Goal: Obtain resource: Download file/media

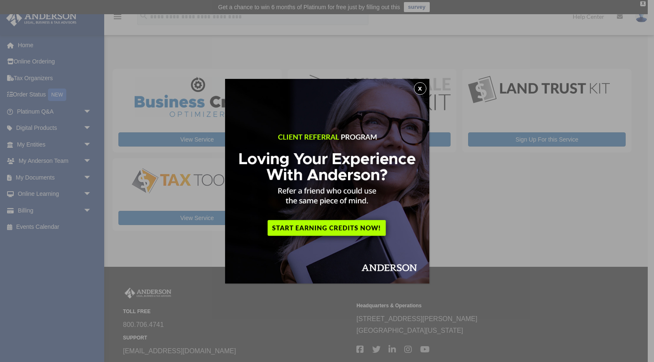
click at [420, 88] on button "x" at bounding box center [420, 88] width 13 height 13
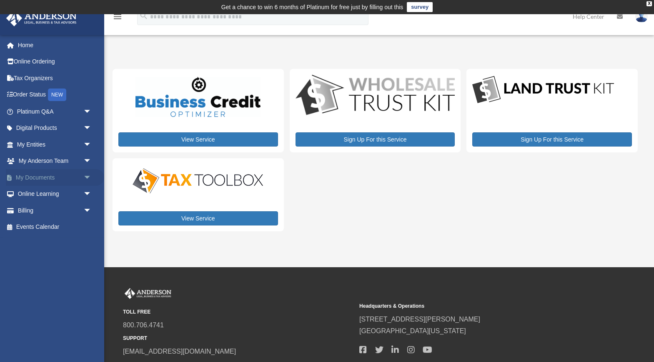
click at [89, 178] on span "arrow_drop_down" at bounding box center [91, 177] width 17 height 17
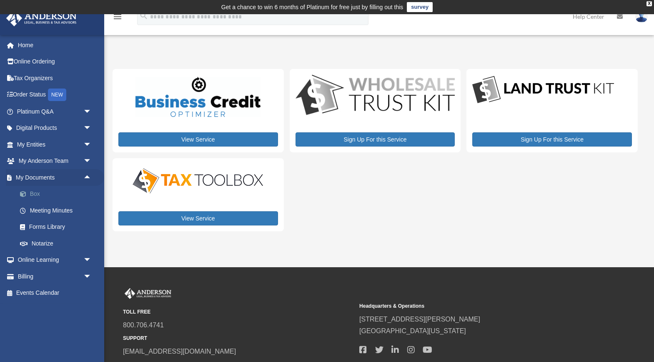
click at [41, 196] on link "Box" at bounding box center [58, 194] width 93 height 17
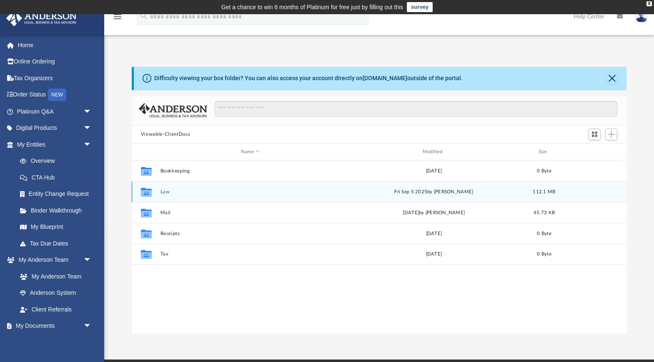
scroll to position [0, 0]
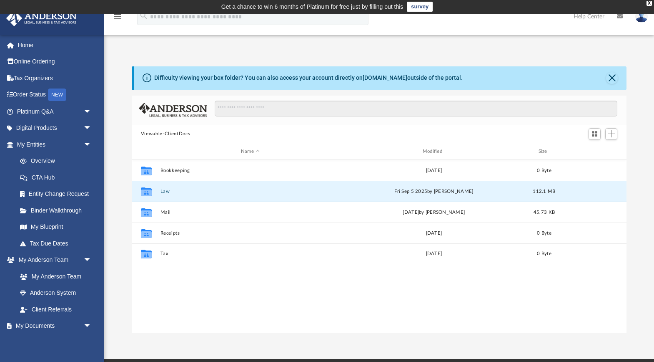
click at [165, 191] on button "Law" at bounding box center [250, 190] width 180 height 5
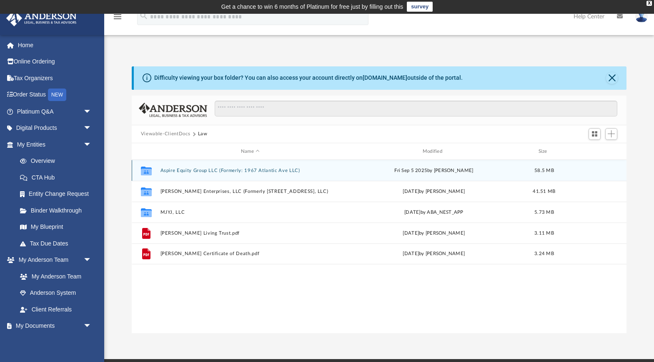
click at [211, 170] on button "Aspire Equity Group LLC (Formerly: 1967 Atlantic Ave LLC)" at bounding box center [250, 170] width 180 height 5
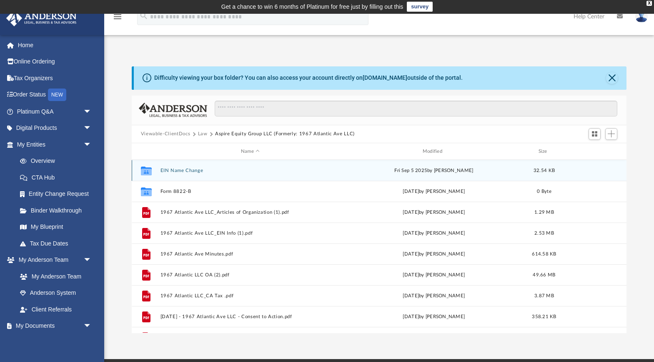
click at [181, 170] on button "EIN Name Change" at bounding box center [250, 170] width 180 height 5
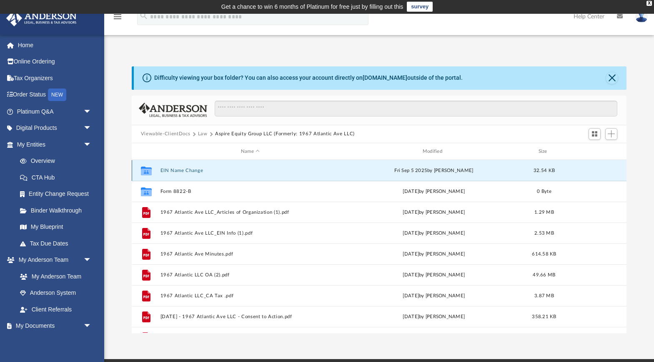
click at [181, 170] on button "EIN Name Change" at bounding box center [250, 170] width 180 height 5
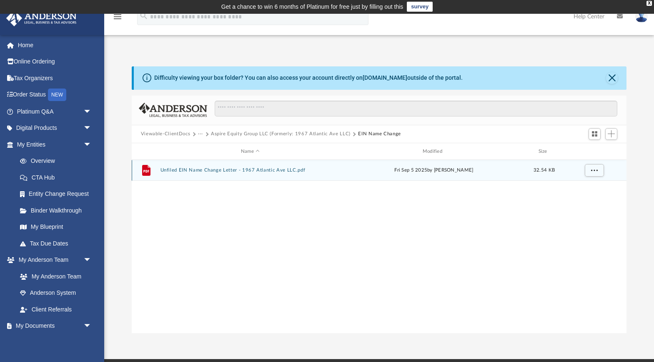
click at [207, 172] on button "Unfiled EIN Name Change Letter - 1967 Atlantic Ave LLC.pdf" at bounding box center [250, 170] width 180 height 5
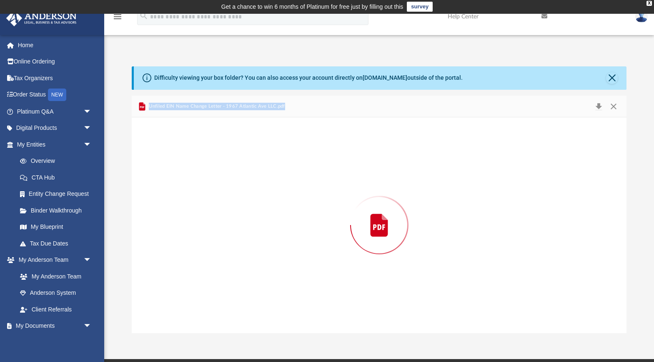
click at [207, 172] on div "Preview" at bounding box center [379, 224] width 495 height 215
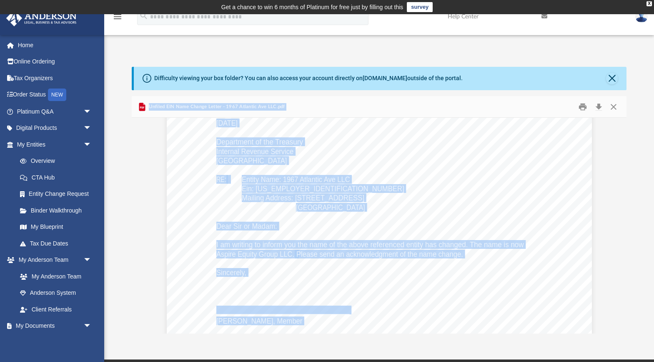
scroll to position [0, 0]
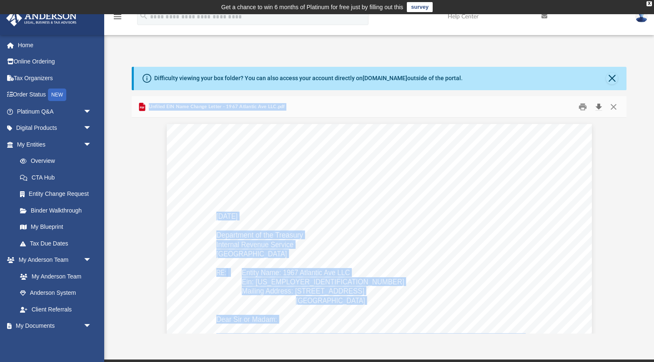
click at [600, 106] on button "Download" at bounding box center [598, 106] width 15 height 13
